Goal: Information Seeking & Learning: Find contact information

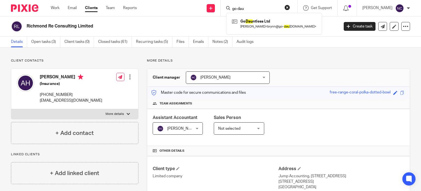
scroll to position [177, 0]
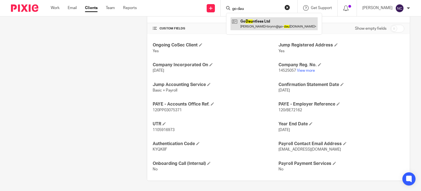
click at [257, 21] on link at bounding box center [274, 23] width 87 height 13
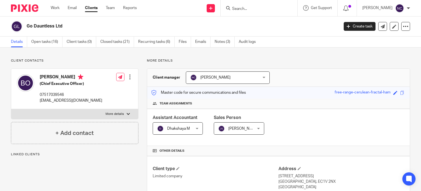
scroll to position [92, 0]
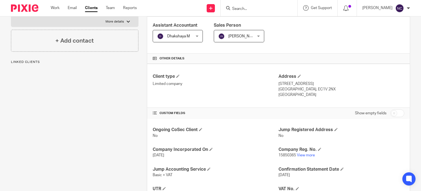
click at [309, 159] on div "Ongoing CoSec Client No Jump Registered Address No Company Incorporated On 22 J…" at bounding box center [278, 191] width 263 height 146
click at [308, 156] on link "View more" at bounding box center [306, 155] width 18 height 4
click at [247, 9] on input "Search" at bounding box center [256, 9] width 49 height 5
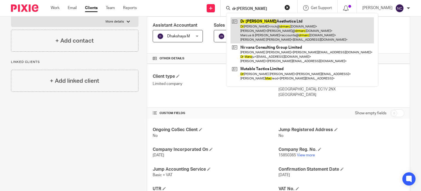
type input "dr marc"
click at [252, 24] on link at bounding box center [302, 30] width 143 height 26
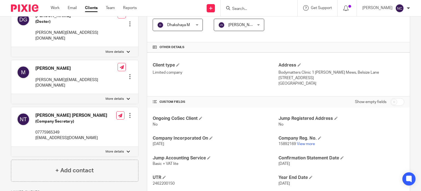
scroll to position [104, 0]
click at [301, 149] on div "Ongoing CoSec Client No Jump Registered Address No Company Incorporated On 12 A…" at bounding box center [278, 170] width 263 height 126
click at [298, 144] on link "View more" at bounding box center [306, 143] width 18 height 4
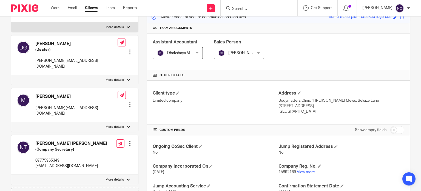
scroll to position [0, 0]
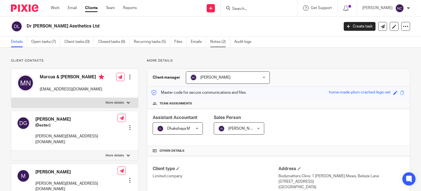
click at [217, 41] on link "Notes (2)" at bounding box center [220, 41] width 20 height 11
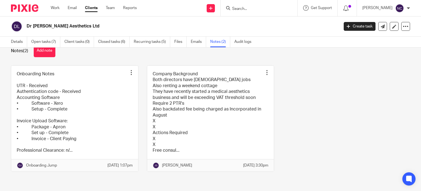
scroll to position [19, 0]
click at [15, 41] on link "Details" at bounding box center [19, 41] width 16 height 11
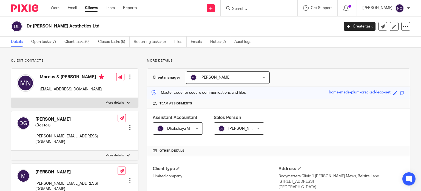
drag, startPoint x: 106, startPoint y: 89, endPoint x: 37, endPoint y: 89, distance: 68.8
click at [37, 89] on div "Marcus & [PERSON_NAME] [EMAIL_ADDRESS][DOMAIN_NAME] Edit contact Create client …" at bounding box center [74, 83] width 127 height 29
copy p "[EMAIL_ADDRESS][DOMAIN_NAME]"
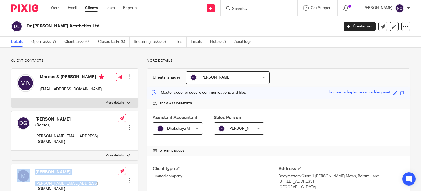
drag, startPoint x: 96, startPoint y: 179, endPoint x: 32, endPoint y: 177, distance: 63.6
click at [32, 177] on div "Marcus [EMAIL_ADDRESS][DOMAIN_NAME] Edit contact Create client from contact Exp…" at bounding box center [74, 180] width 127 height 34
click at [97, 178] on div "Marcus marcus@drmarcaesthetics.com Edit contact Create client from contact Expo…" at bounding box center [74, 180] width 127 height 34
drag, startPoint x: 97, startPoint y: 178, endPoint x: 35, endPoint y: 179, distance: 62.3
click at [35, 179] on div "Marcus marcus@drmarcaesthetics.com Edit contact Create client from contact Expo…" at bounding box center [74, 180] width 127 height 34
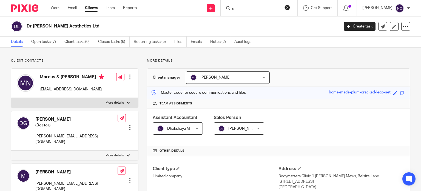
click at [239, 10] on input "c" at bounding box center [256, 9] width 49 height 5
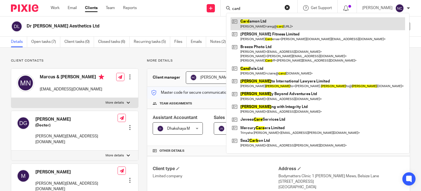
type input "card"
click at [253, 23] on link at bounding box center [318, 23] width 175 height 13
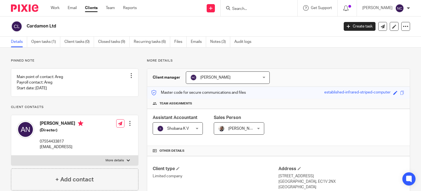
click at [257, 10] on input "Search" at bounding box center [256, 9] width 49 height 5
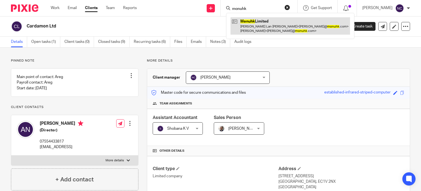
type input "monuhk"
click at [257, 25] on link at bounding box center [291, 25] width 120 height 17
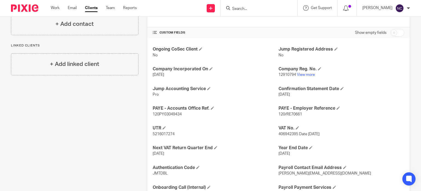
scroll to position [172, 0]
click at [287, 133] on span "406942395 Date 1/4/2022" at bounding box center [299, 134] width 41 height 4
copy span "406942395"
click at [300, 74] on link "View more" at bounding box center [306, 75] width 18 height 4
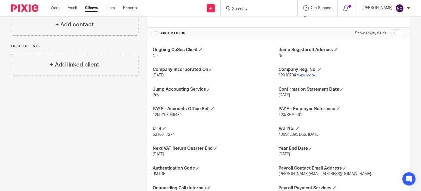
click at [243, 11] on input "Search" at bounding box center [256, 9] width 49 height 5
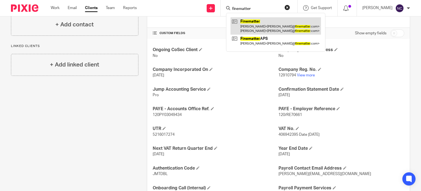
type input "finematter"
click at [249, 24] on link at bounding box center [276, 25] width 90 height 17
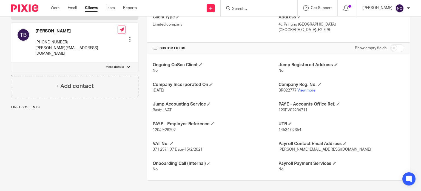
scroll to position [151, 0]
drag, startPoint x: 173, startPoint y: 148, endPoint x: 144, endPoint y: 148, distance: 28.5
click at [144, 148] on div "More details Client manager [PERSON_NAME] [PERSON_NAME] [PERSON_NAME] A Abinand…" at bounding box center [274, 43] width 272 height 273
copy span "371 2571 07"
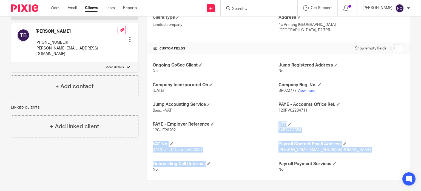
drag, startPoint x: 242, startPoint y: 159, endPoint x: 217, endPoint y: 134, distance: 35.1
click at [217, 134] on div "Ongoing CoSec Client No Jump Registered Address No Company Incorporated On [DAT…" at bounding box center [278, 117] width 263 height 126
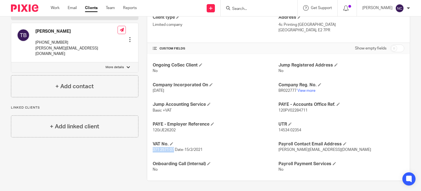
drag, startPoint x: 173, startPoint y: 149, endPoint x: 148, endPoint y: 150, distance: 25.0
click at [148, 150] on div "Ongoing CoSec Client No Jump Registered Address No Company Incorporated On [DAT…" at bounding box center [278, 117] width 263 height 126
copy span "371 2571 07"
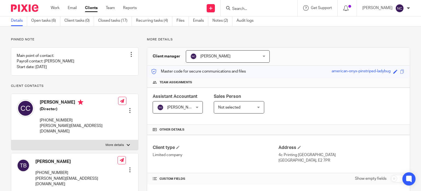
scroll to position [0, 0]
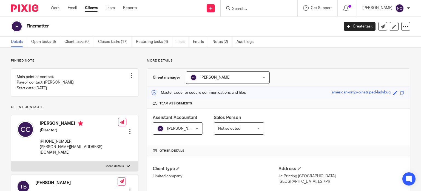
drag, startPoint x: 52, startPoint y: 27, endPoint x: 19, endPoint y: 25, distance: 33.8
click at [19, 25] on div "Finematter" at bounding box center [173, 27] width 325 height 12
copy div "Finematter"
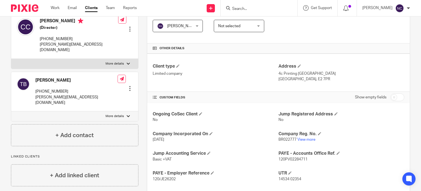
scroll to position [151, 0]
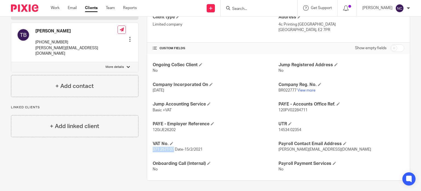
drag, startPoint x: 172, startPoint y: 148, endPoint x: 143, endPoint y: 148, distance: 29.6
click at [143, 148] on div "More details Client manager [PERSON_NAME] [PERSON_NAME] [PERSON_NAME] A Abinand…" at bounding box center [274, 43] width 272 height 273
copy span "371 2571 07"
